Goal: Task Accomplishment & Management: Manage account settings

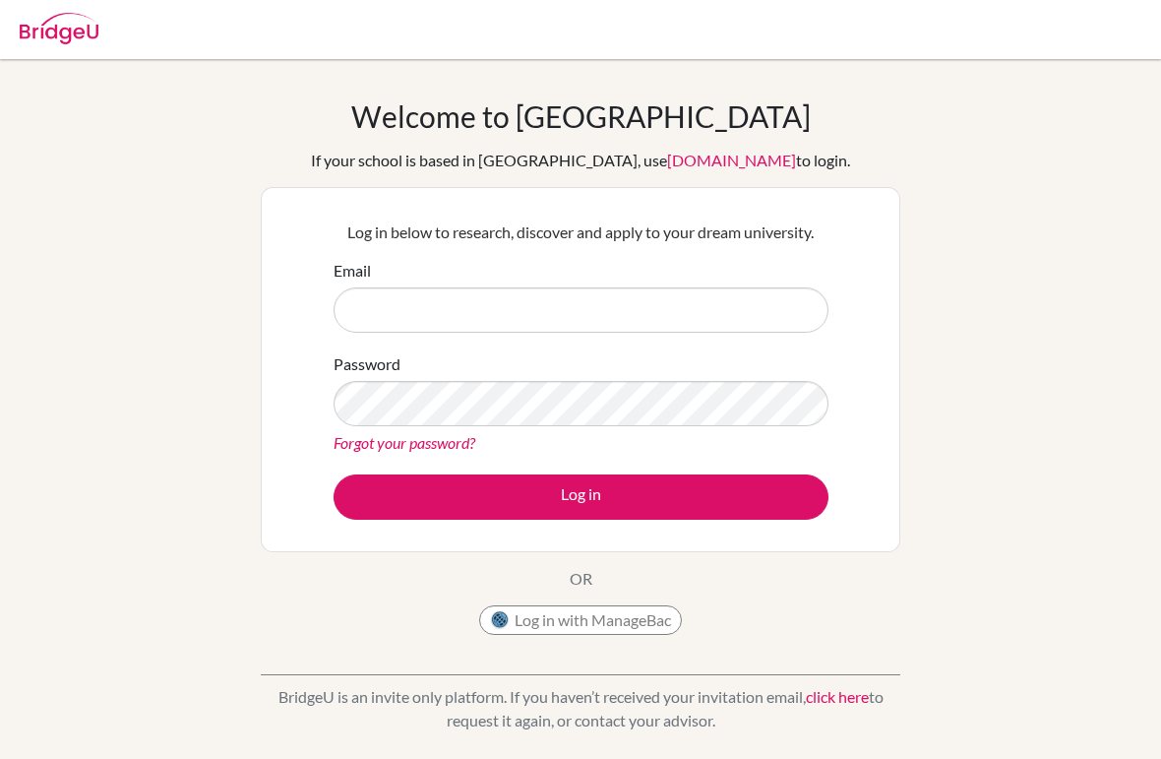
click at [735, 315] on input "Email" at bounding box center [581, 309] width 495 height 45
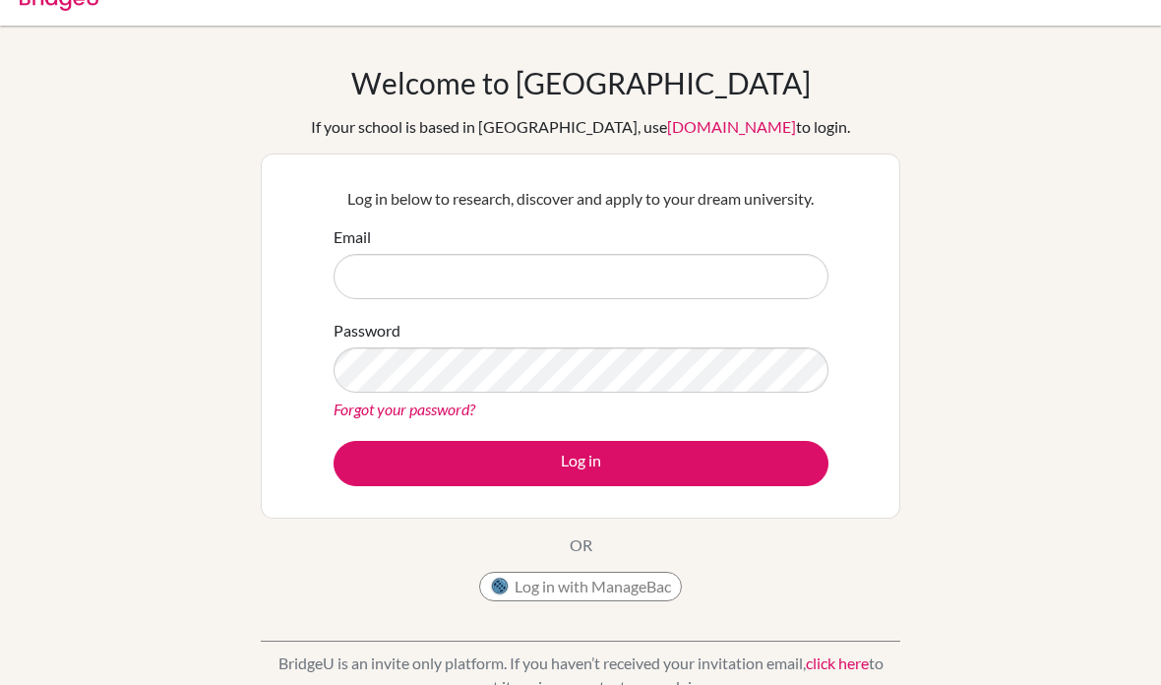
scroll to position [5, 0]
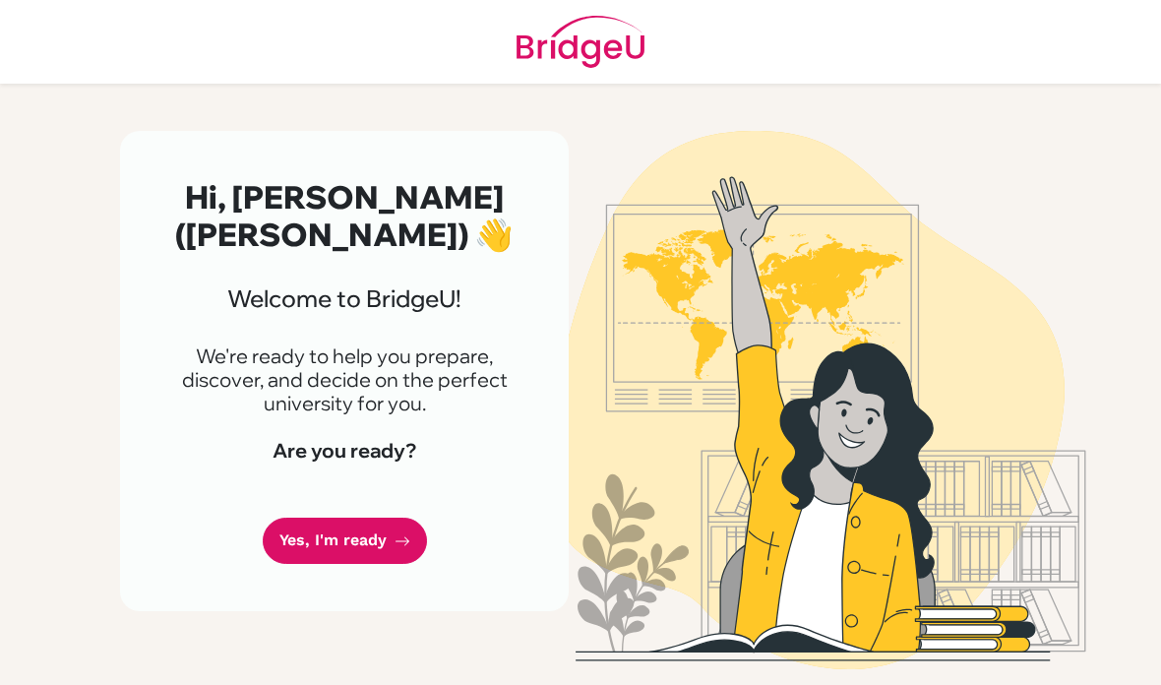
click at [386, 518] on link "Yes, I'm ready" at bounding box center [345, 541] width 164 height 46
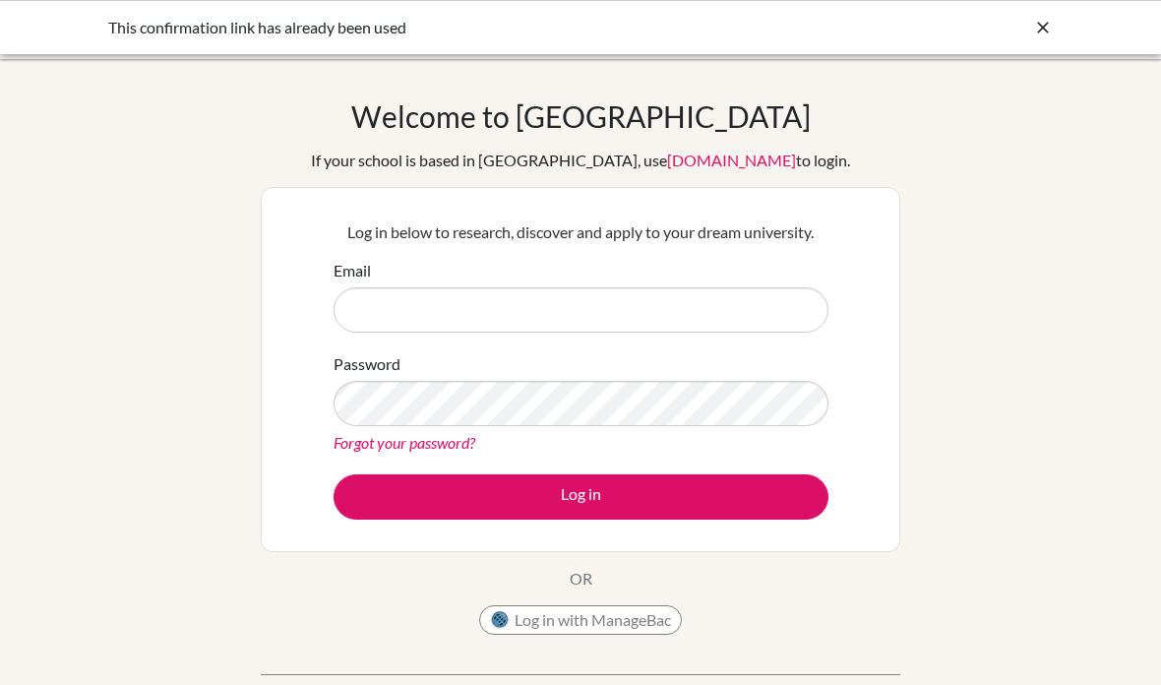
click at [757, 305] on input "Email" at bounding box center [581, 309] width 495 height 45
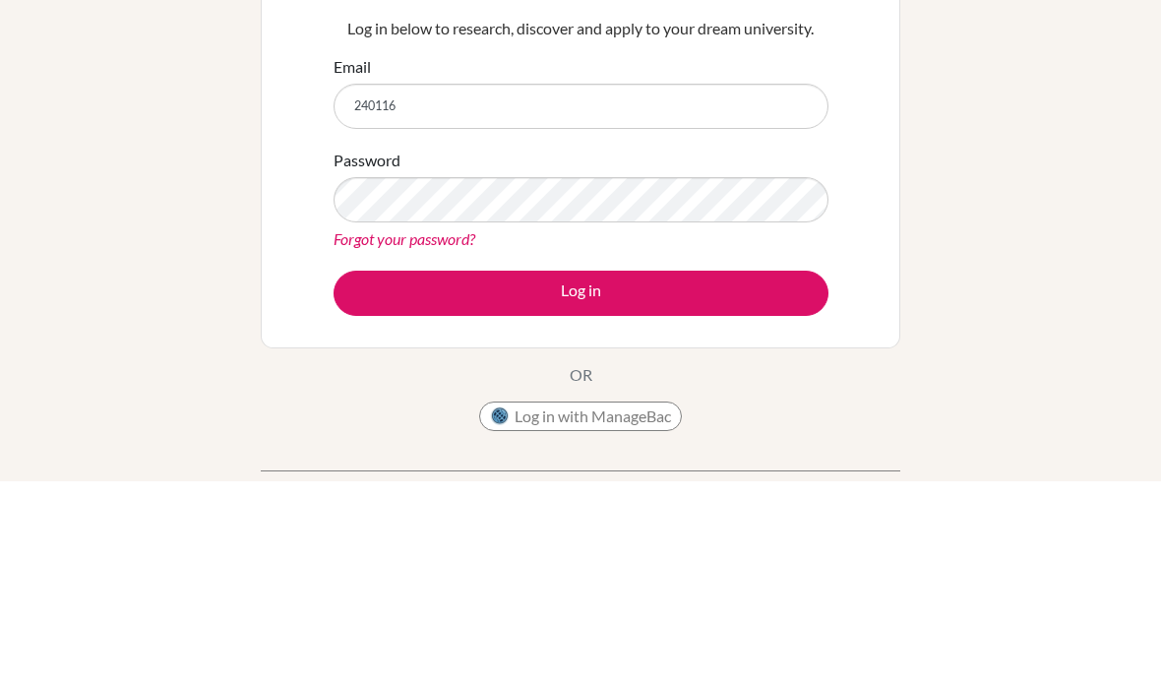
type input "[EMAIL_ADDRESS][DOMAIN_NAME]"
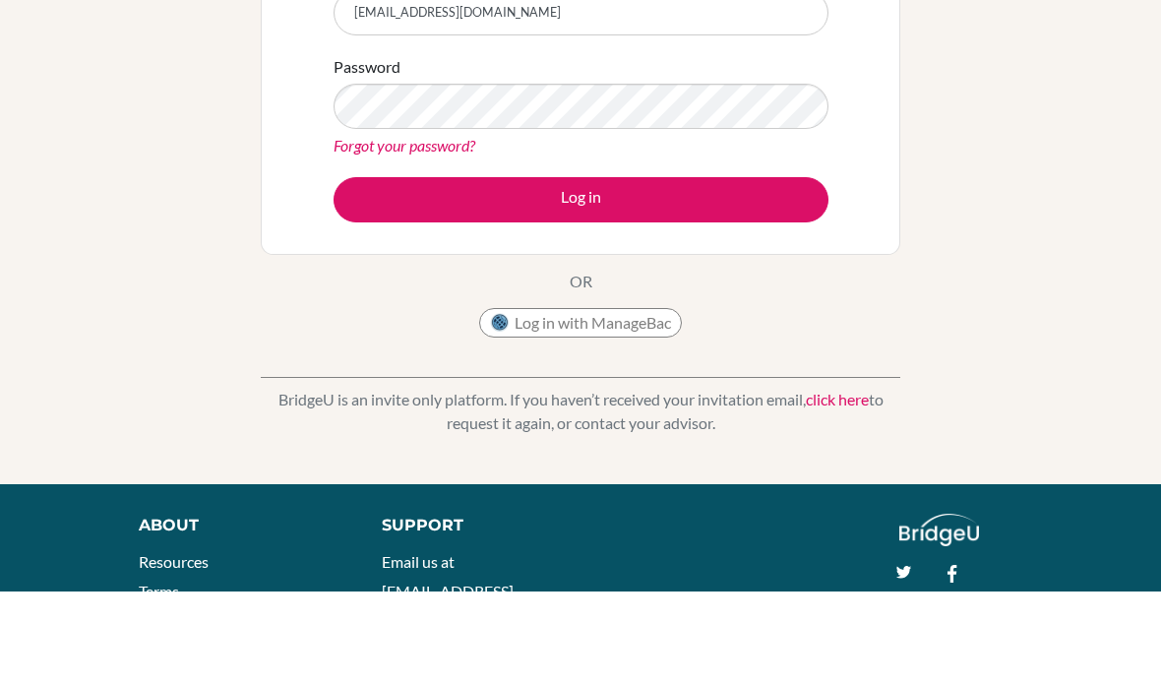
click at [671, 271] on button "Log in" at bounding box center [581, 293] width 495 height 45
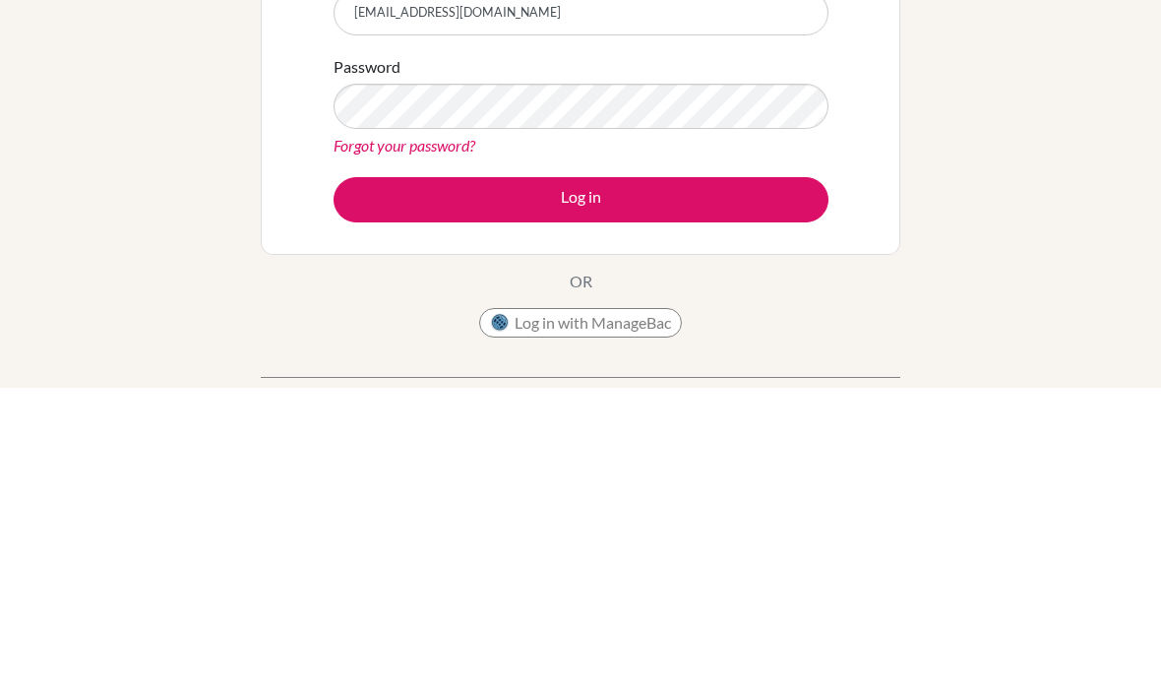
click at [608, 474] on button "Log in" at bounding box center [581, 496] width 495 height 45
click at [389, 474] on button "Log in" at bounding box center [581, 496] width 495 height 45
click at [417, 474] on button "Log in" at bounding box center [581, 496] width 495 height 45
click at [404, 474] on button "Log in" at bounding box center [581, 496] width 495 height 45
